Goal: Obtain resource: Download file/media

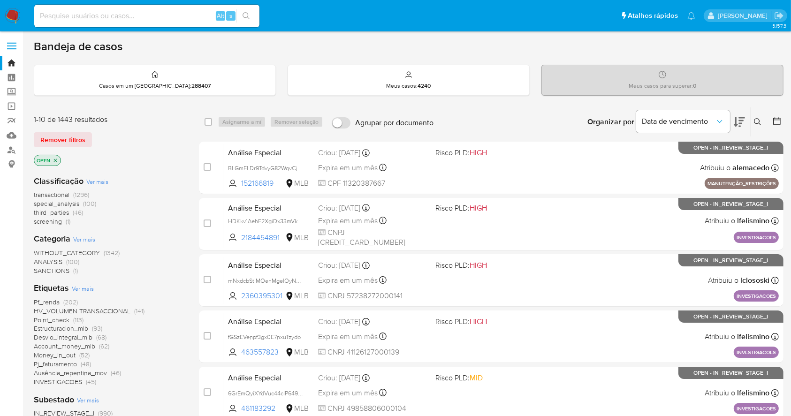
click at [12, 12] on img at bounding box center [13, 16] width 16 height 16
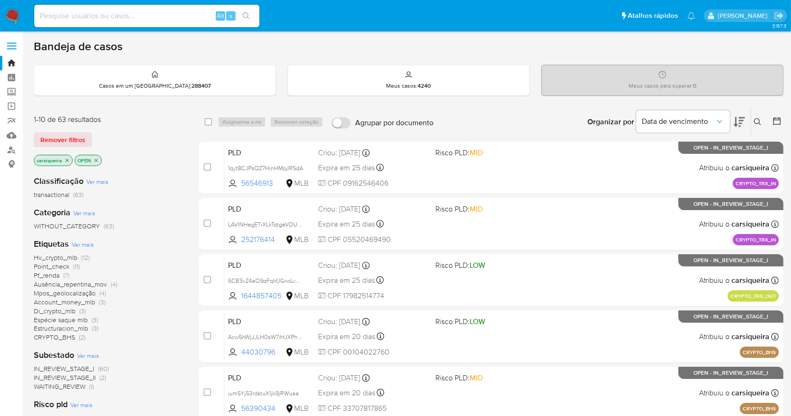
click at [96, 329] on span "(3)" at bounding box center [95, 328] width 7 height 9
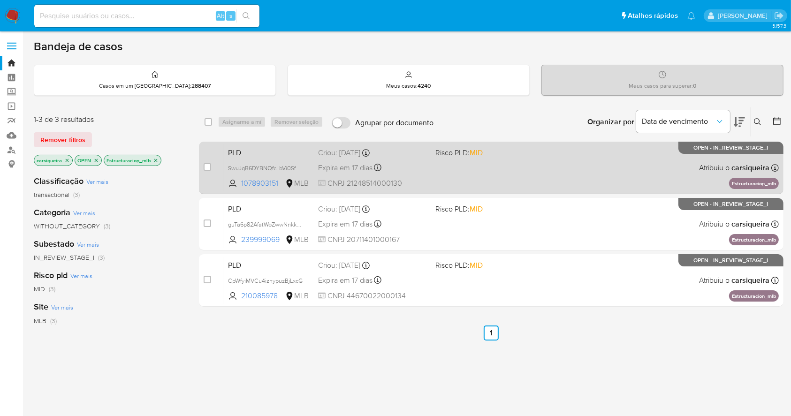
click at [522, 176] on div "PLD SwuJqB6DYBNQfcLbVi0SfVQq 1078903151 MLB Risco PLD: MID Criou: 12/08/2025 Cr…" at bounding box center [501, 167] width 554 height 47
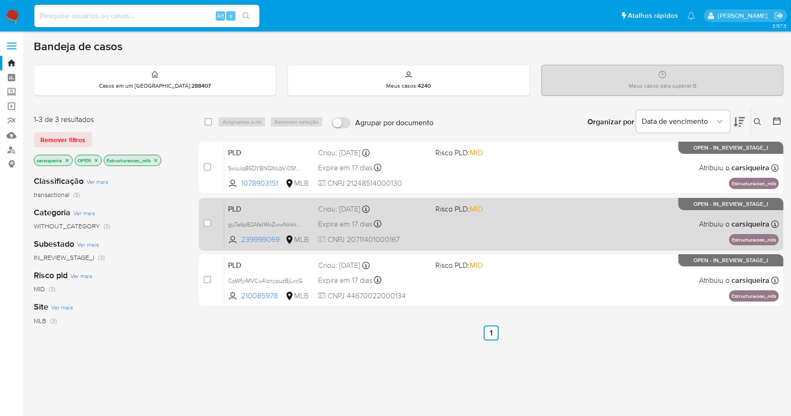
click at [498, 223] on div "PLD guTa6p82AfatWoZwwNnkksfv 239999069 MLB Risco PLD: MID Criou: 12/08/2025 Cri…" at bounding box center [501, 223] width 554 height 47
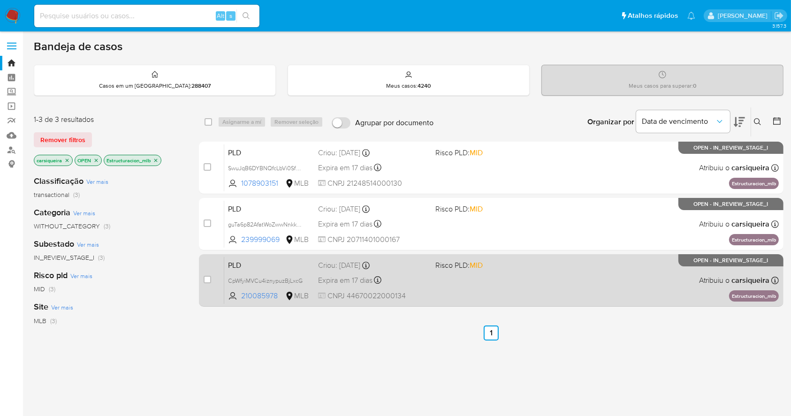
click at [554, 283] on div "PLD CpWfyiMVCu4iznypuzBjLxcG 210085978 MLB Risco PLD: MID Criou: 12/08/2025 Cri…" at bounding box center [501, 280] width 554 height 47
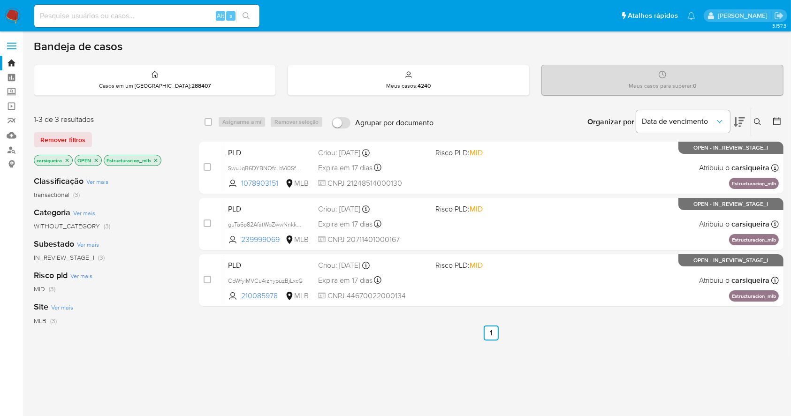
click at [156, 160] on icon "close-filter" at bounding box center [156, 161] width 6 height 6
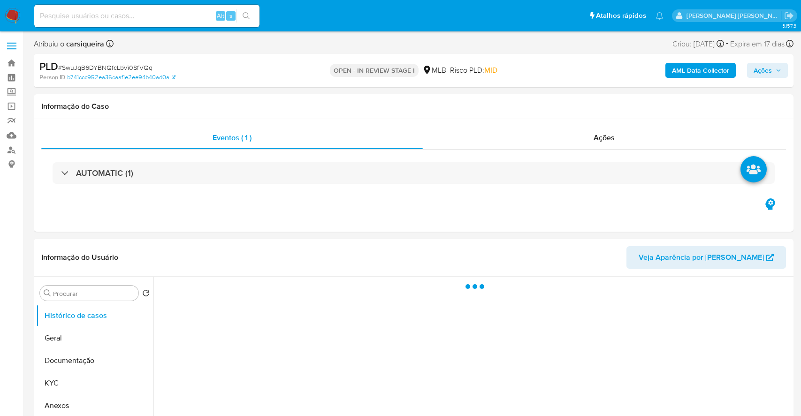
select select "10"
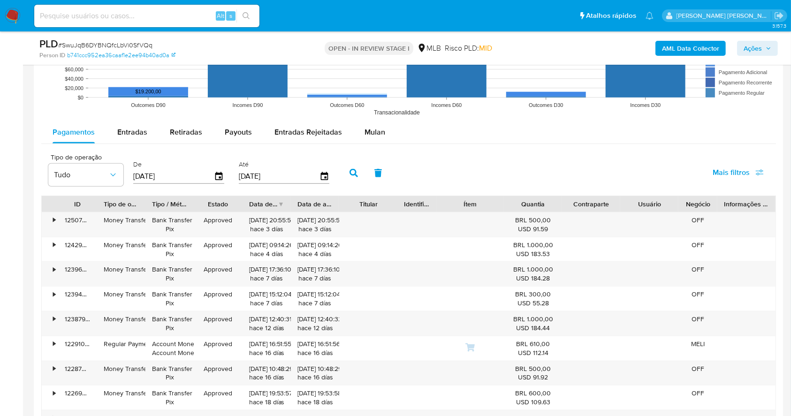
scroll to position [1007, 0]
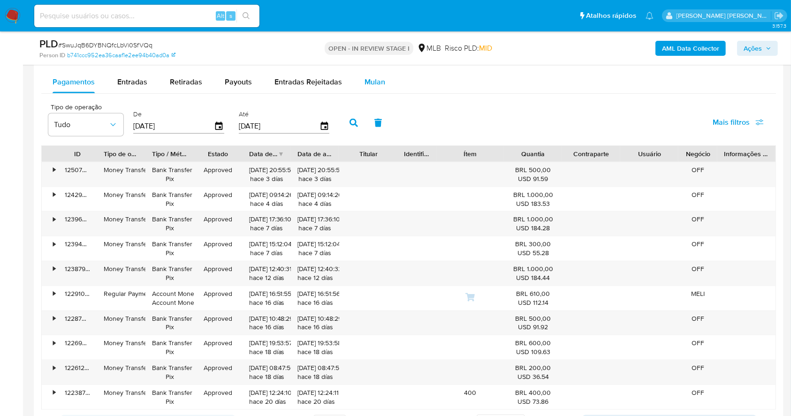
click at [356, 83] on button "Mulan" at bounding box center [374, 82] width 43 height 23
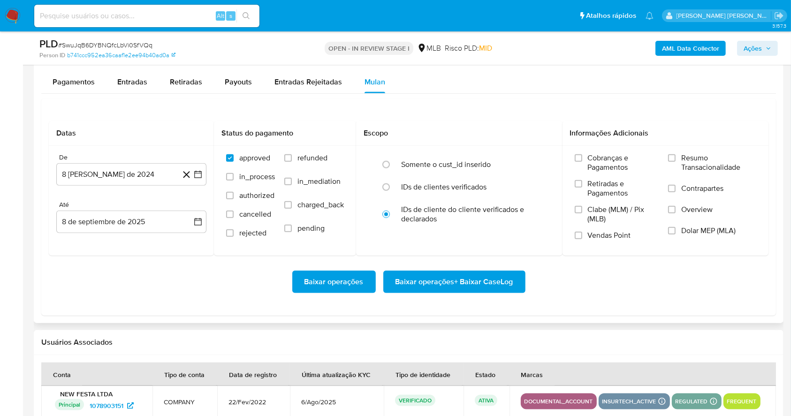
click at [599, 265] on div "Baixar operações Baixar operações + Baixar CaseLog" at bounding box center [409, 282] width 720 height 53
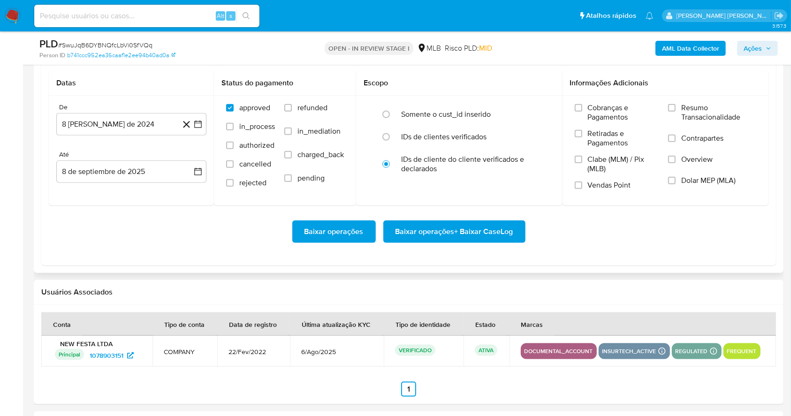
scroll to position [1082, 0]
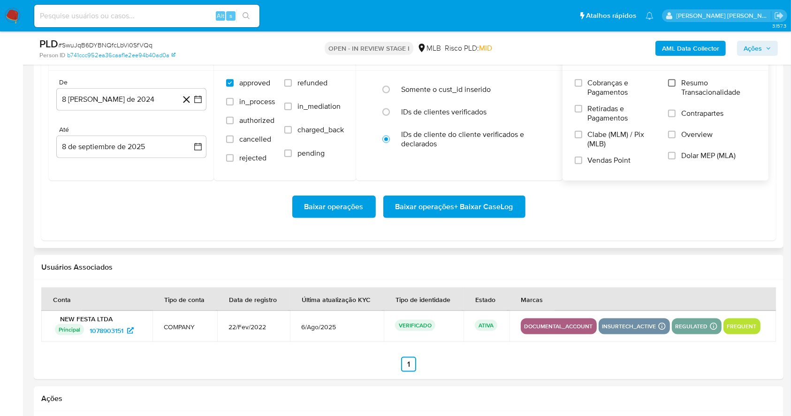
click at [671, 82] on input "Resumo Transacionalidade" at bounding box center [672, 83] width 8 height 8
click at [578, 154] on label "Clabe (MLM) / Pix (MLB)" at bounding box center [617, 143] width 84 height 26
click at [578, 138] on input "Clabe (MLM) / Pix (MLB)" at bounding box center [579, 135] width 8 height 8
click at [578, 154] on label "Clabe (MLM) / Pix (MLB)" at bounding box center [617, 143] width 84 height 26
click at [578, 138] on input "Clabe (MLM) / Pix (MLB)" at bounding box center [579, 135] width 8 height 8
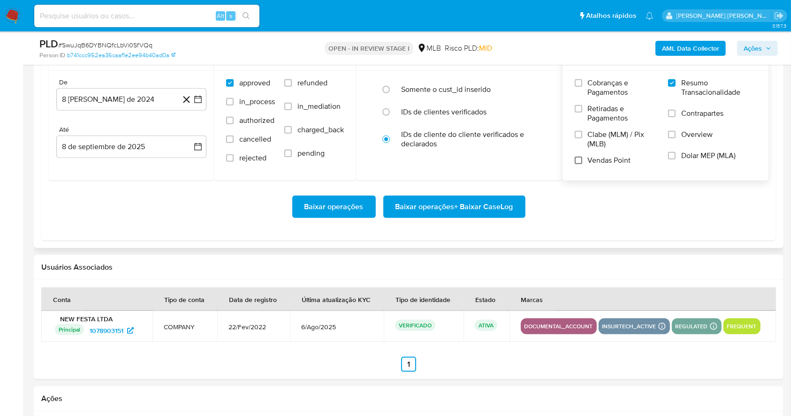
click at [579, 159] on input "Vendas Point" at bounding box center [579, 161] width 8 height 8
click at [202, 100] on icon "button" at bounding box center [197, 99] width 9 height 9
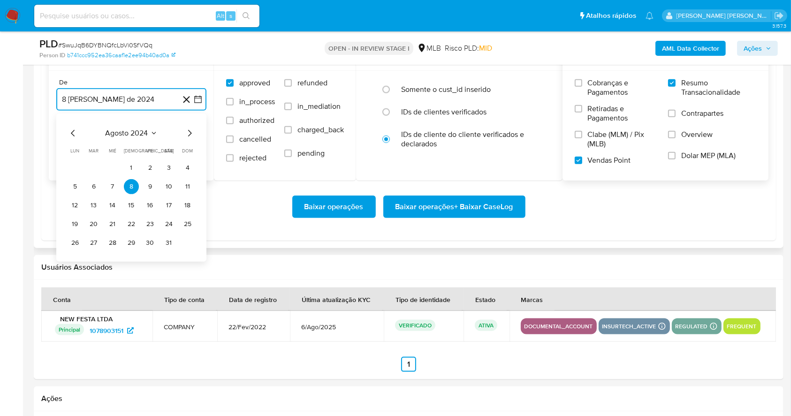
click at [191, 134] on icon "Mes siguiente" at bounding box center [189, 133] width 11 height 11
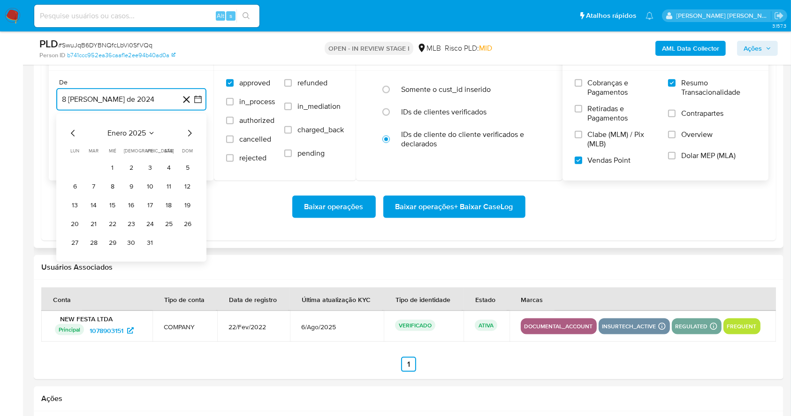
click at [191, 134] on icon "Mes siguiente" at bounding box center [189, 133] width 11 height 11
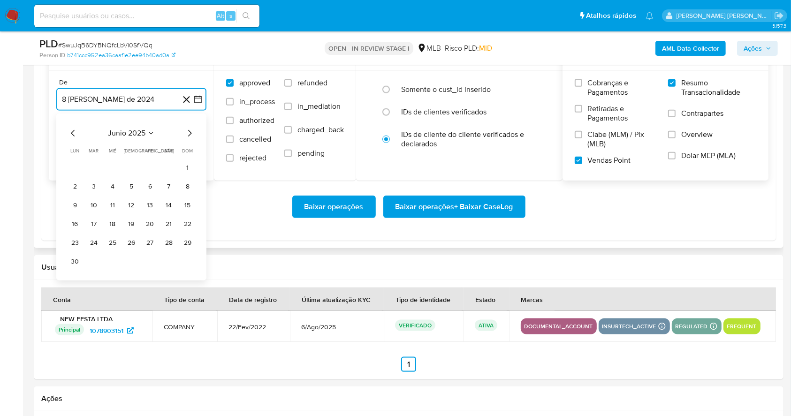
click at [191, 134] on icon "Mes siguiente" at bounding box center [189, 133] width 11 height 11
click at [91, 166] on button "1" at bounding box center [93, 167] width 15 height 15
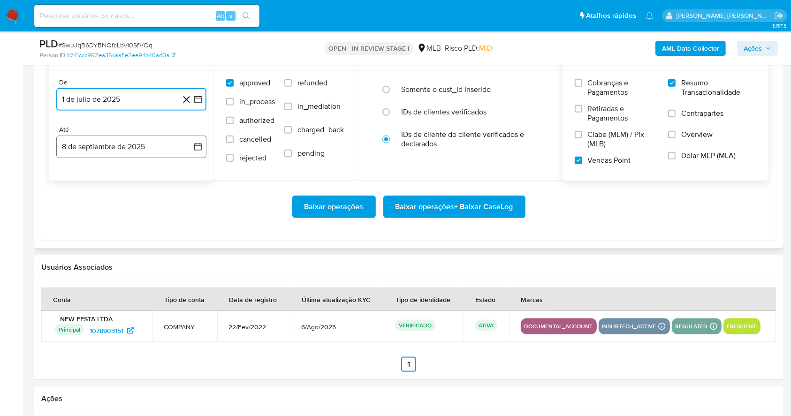
click at [146, 139] on button "8 de septiembre de 2025" at bounding box center [131, 147] width 150 height 23
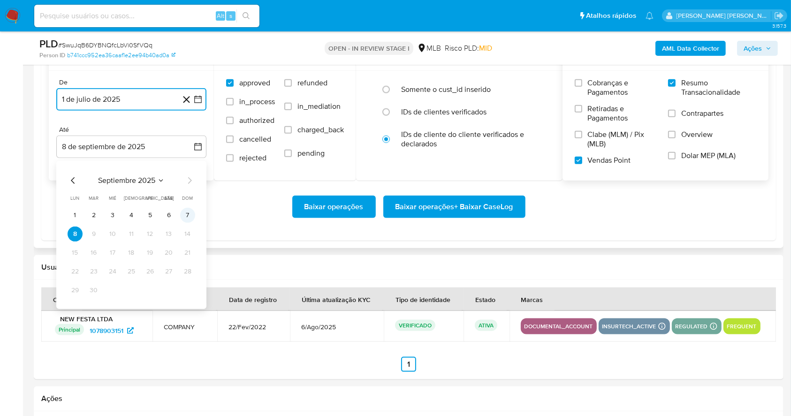
click at [186, 216] on button "7" at bounding box center [187, 215] width 15 height 15
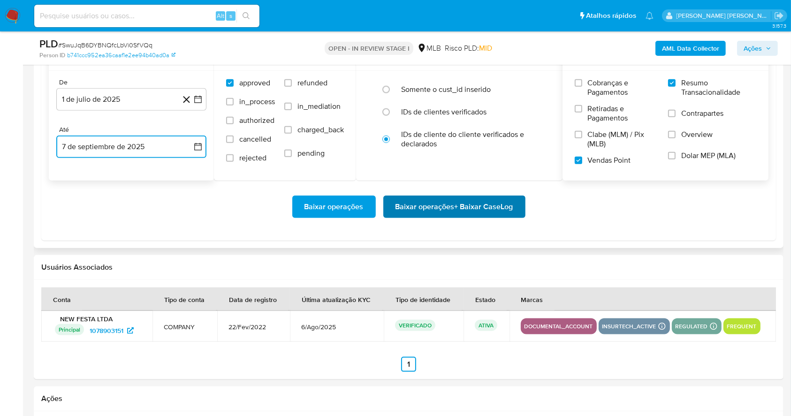
click at [439, 197] on span "Baixar operações + Baixar CaseLog" at bounding box center [454, 207] width 118 height 21
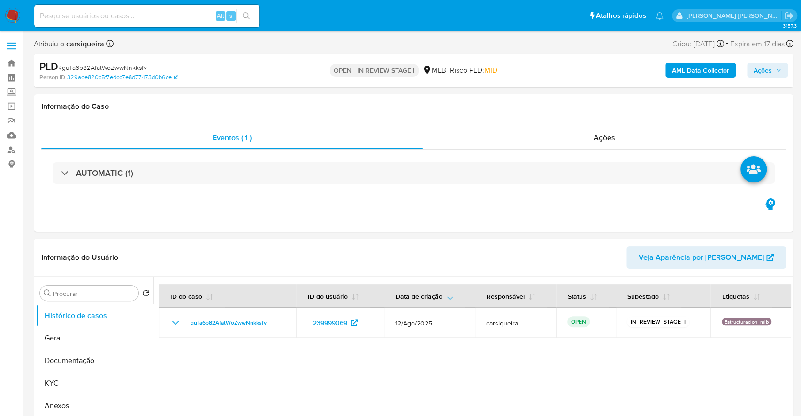
select select "10"
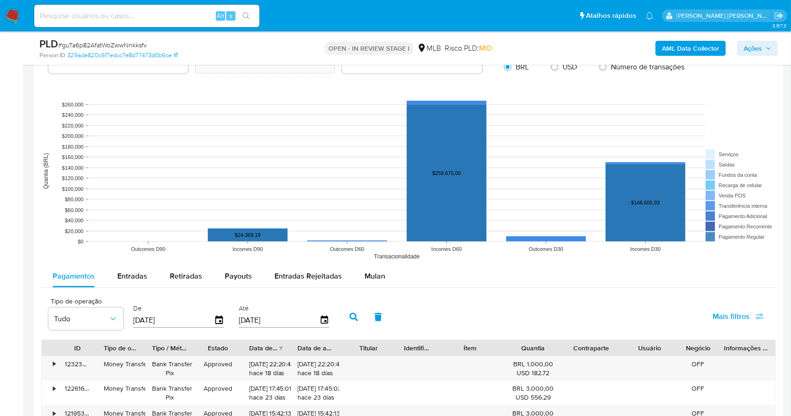
scroll to position [854, 0]
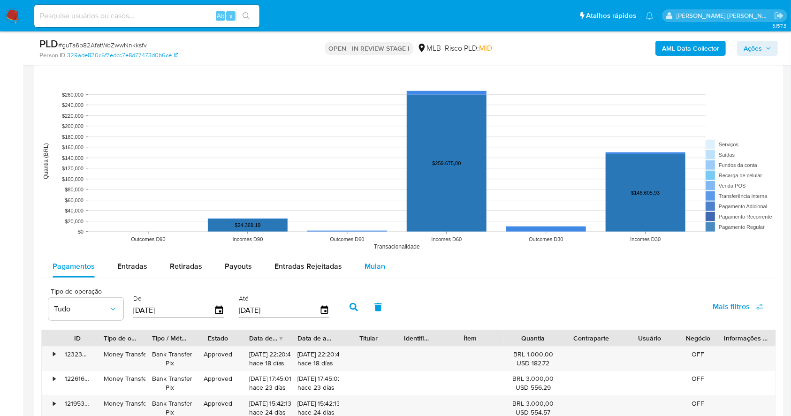
click at [373, 267] on span "Mulan" at bounding box center [375, 266] width 21 height 11
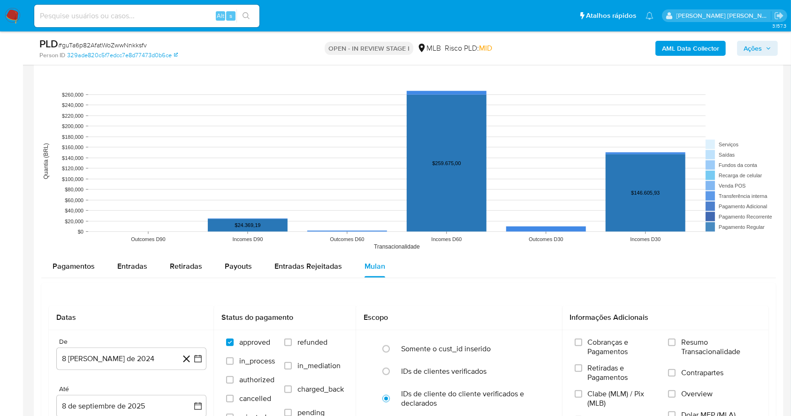
click at [536, 273] on div "Pagamentos Entradas Retiradas Payouts Entradas Rejeitadas Mulan" at bounding box center [408, 266] width 735 height 23
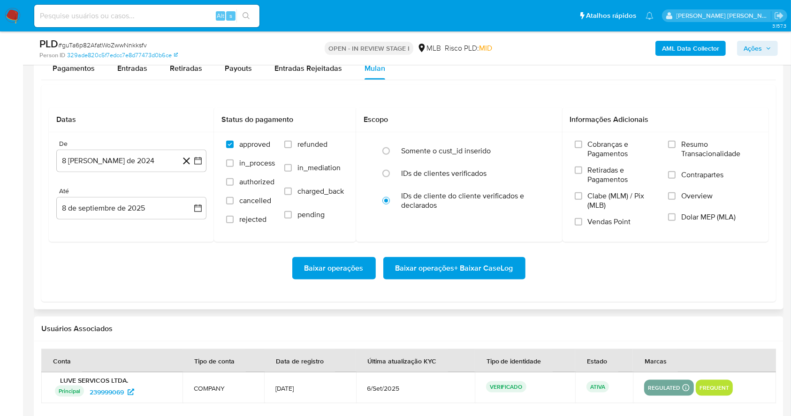
scroll to position [1055, 0]
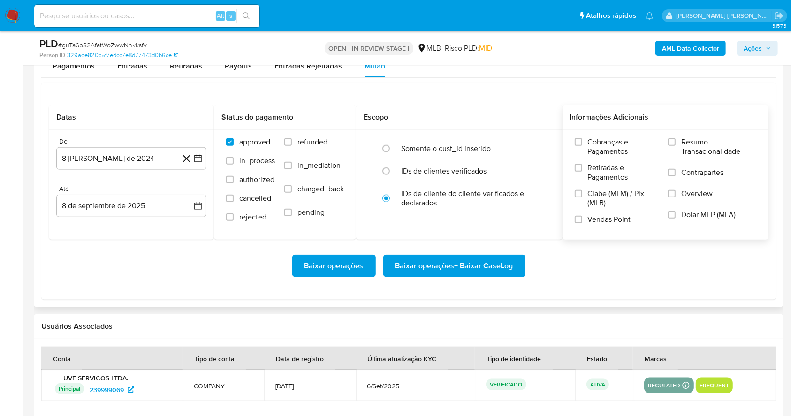
click at [677, 137] on label "Resumo Transacionalidade" at bounding box center [712, 152] width 88 height 30
click at [676, 138] on input "Resumo Transacionalidade" at bounding box center [672, 142] width 8 height 8
click at [580, 221] on input "Vendas Point" at bounding box center [579, 220] width 8 height 8
click at [198, 161] on icon "button" at bounding box center [197, 158] width 9 height 9
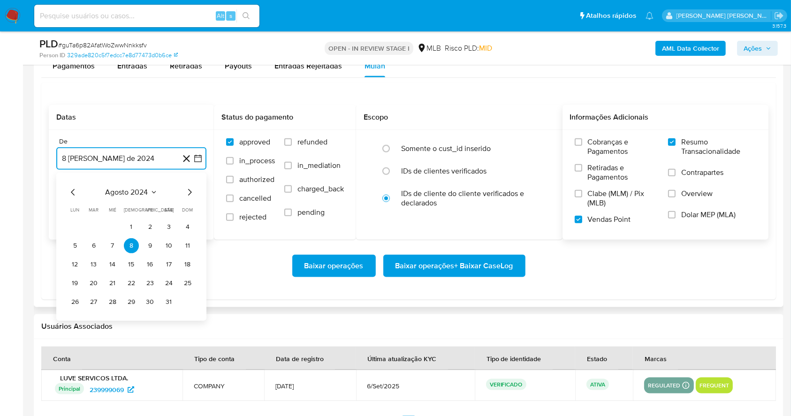
click at [186, 191] on icon "Mes siguiente" at bounding box center [189, 192] width 11 height 11
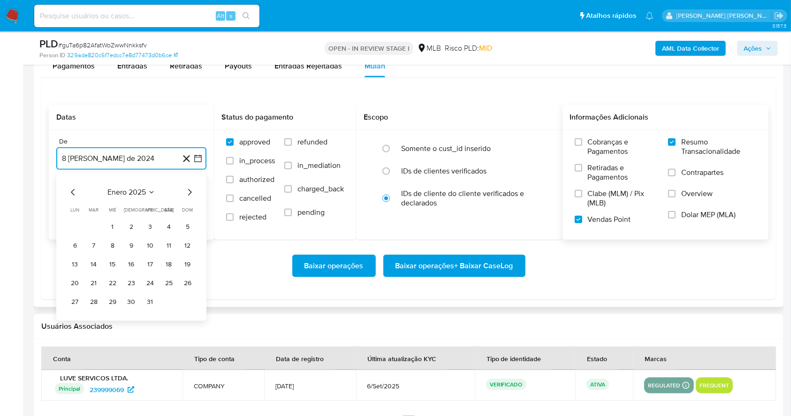
click at [186, 191] on icon "Mes siguiente" at bounding box center [189, 192] width 11 height 11
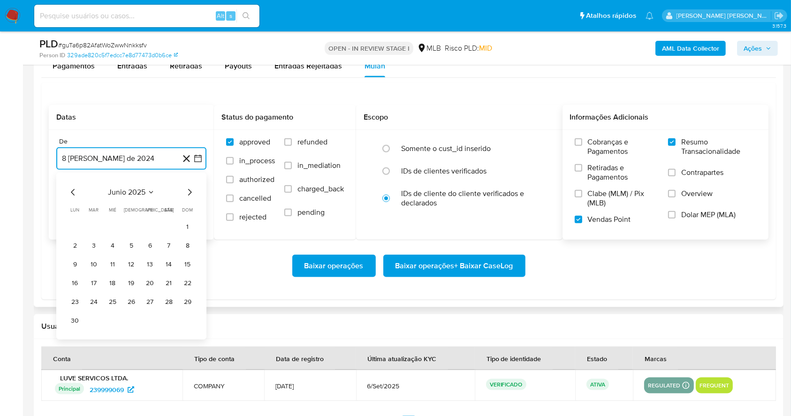
click at [186, 191] on icon "Mes siguiente" at bounding box center [189, 192] width 11 height 11
click at [98, 221] on button "1" at bounding box center [93, 227] width 15 height 15
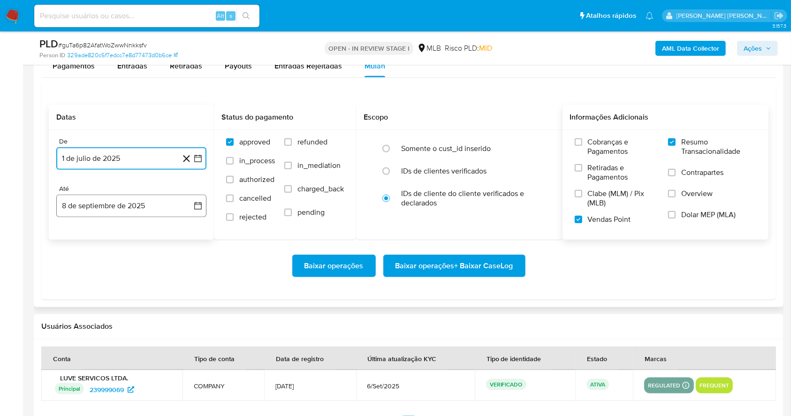
click at [129, 202] on button "8 de septiembre de 2025" at bounding box center [131, 206] width 150 height 23
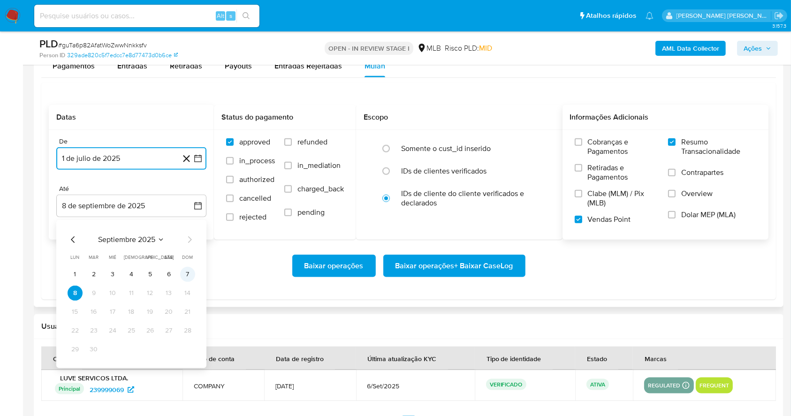
click at [187, 272] on button "7" at bounding box center [187, 274] width 15 height 15
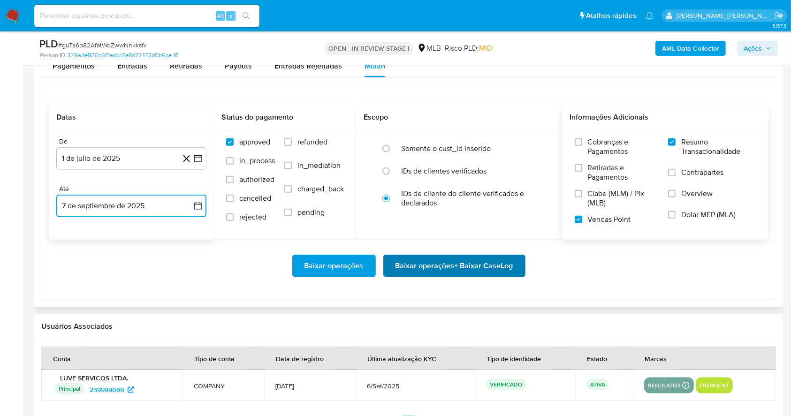
click at [469, 267] on span "Baixar operações + Baixar CaseLog" at bounding box center [454, 266] width 118 height 21
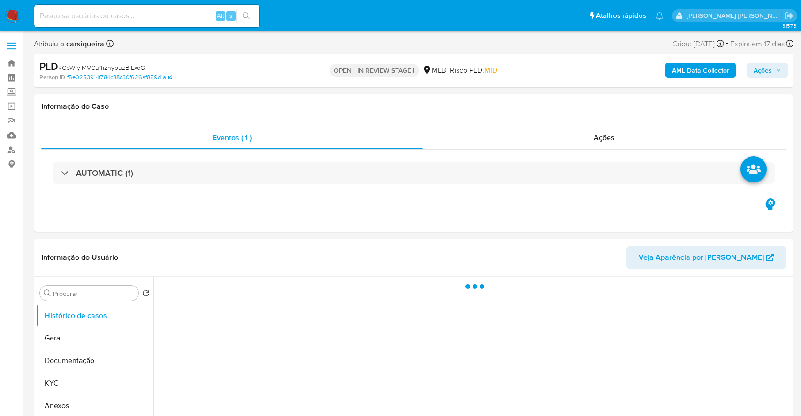
select select "10"
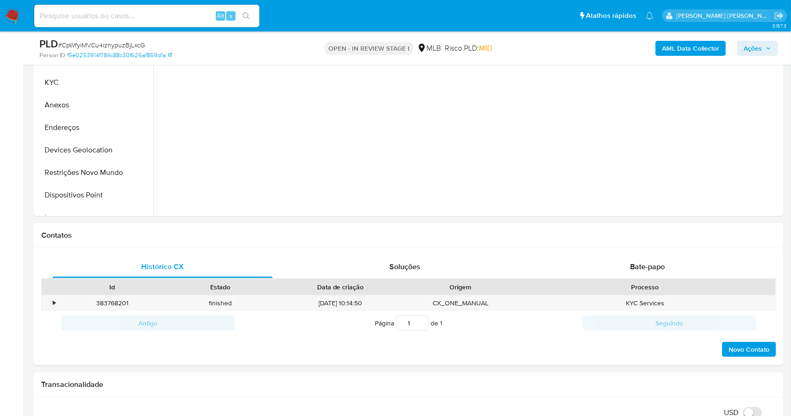
scroll to position [324, 0]
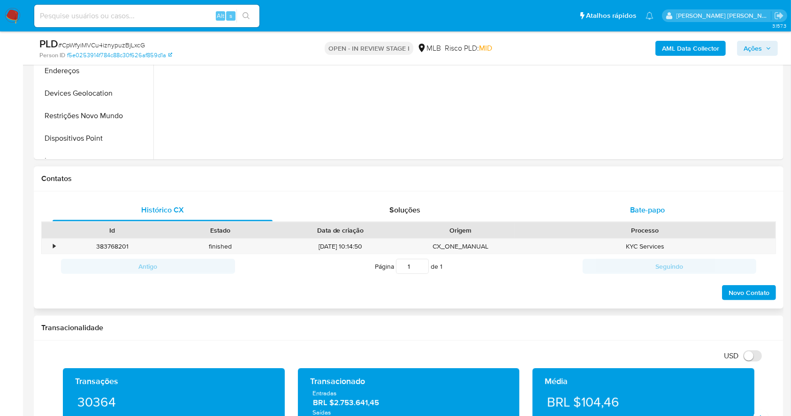
click at [651, 202] on div "Bate-papo" at bounding box center [648, 210] width 220 height 23
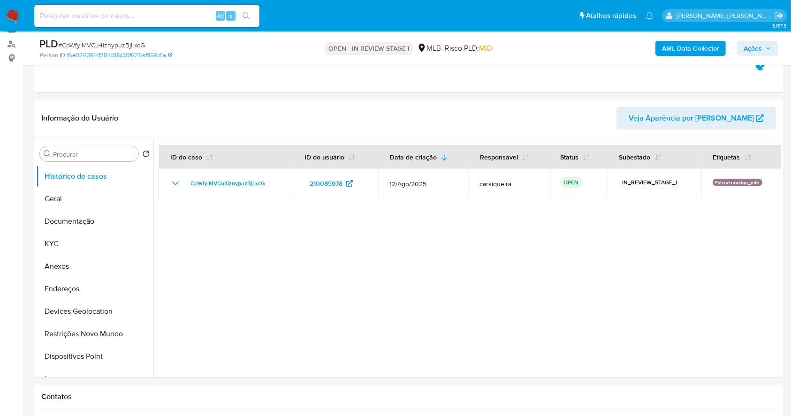
scroll to position [108, 0]
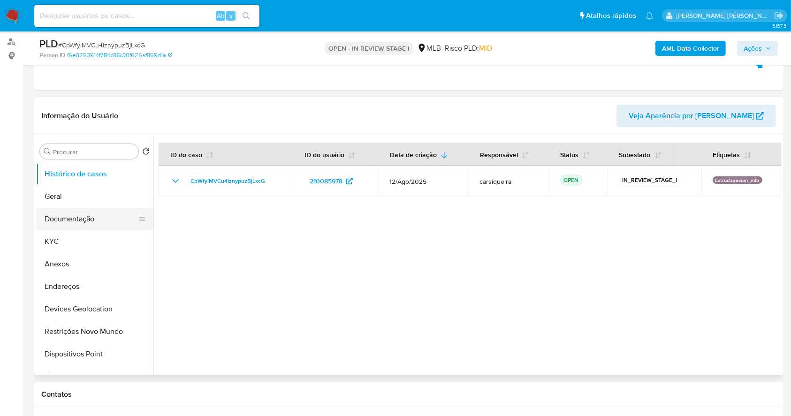
click at [93, 220] on button "Documentação" at bounding box center [91, 219] width 110 height 23
